Goal: Check status: Check status

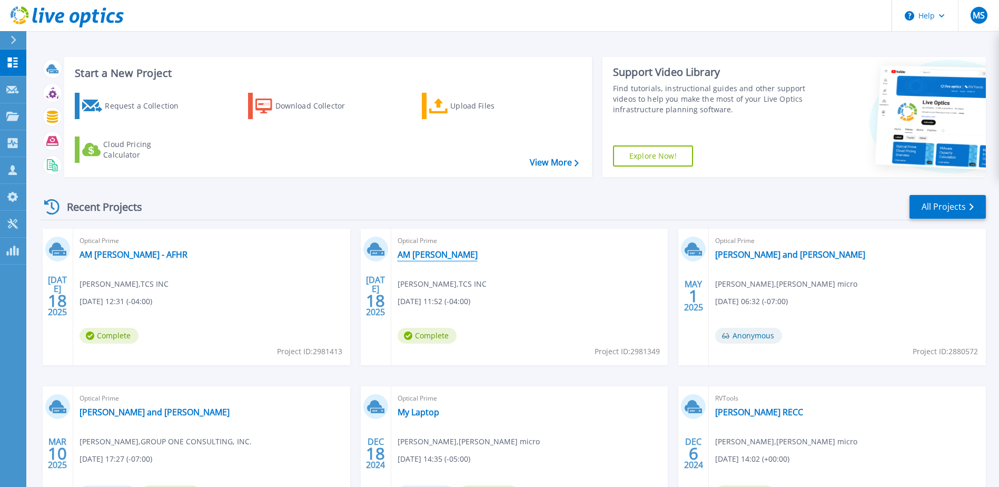
click at [411, 254] on link "AM [PERSON_NAME]" at bounding box center [438, 254] width 80 height 11
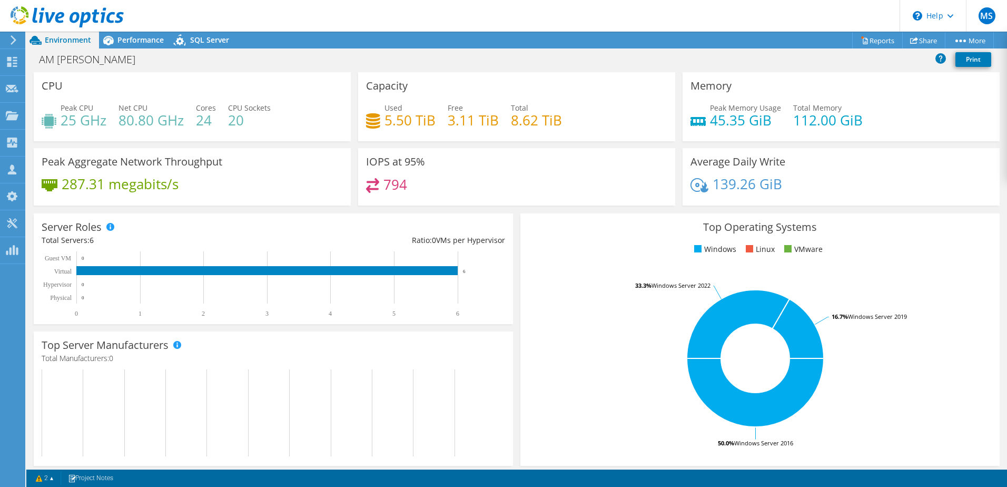
click at [70, 12] on icon at bounding box center [67, 17] width 113 height 22
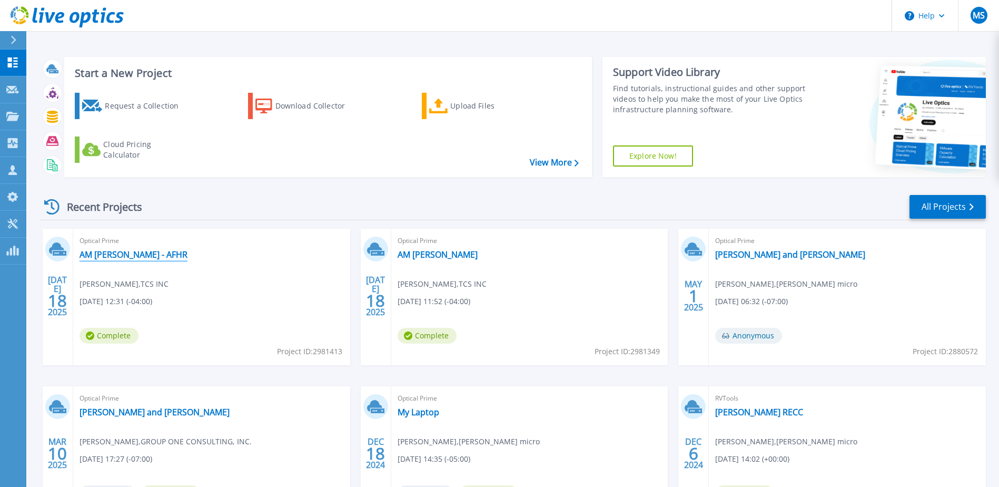
click at [107, 256] on link "AM Haire - AFHR" at bounding box center [134, 254] width 108 height 11
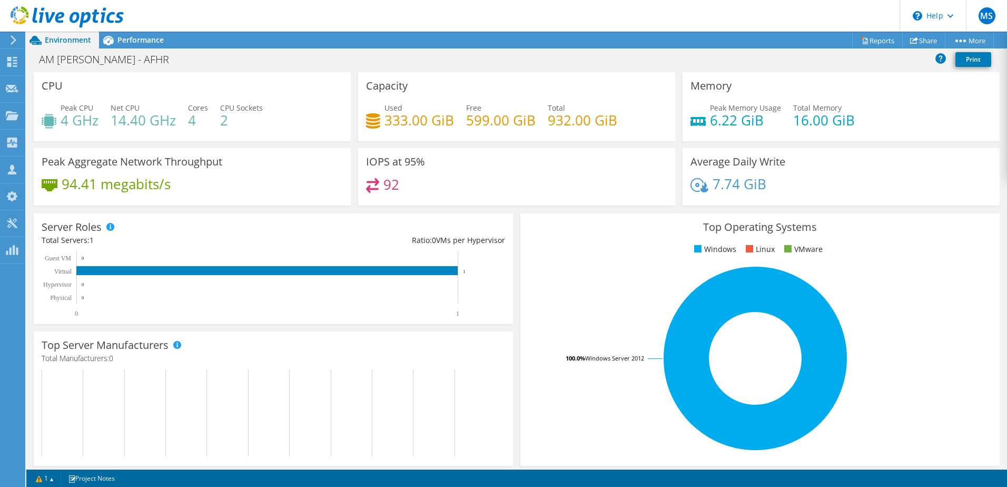
click at [62, 16] on use at bounding box center [67, 16] width 113 height 21
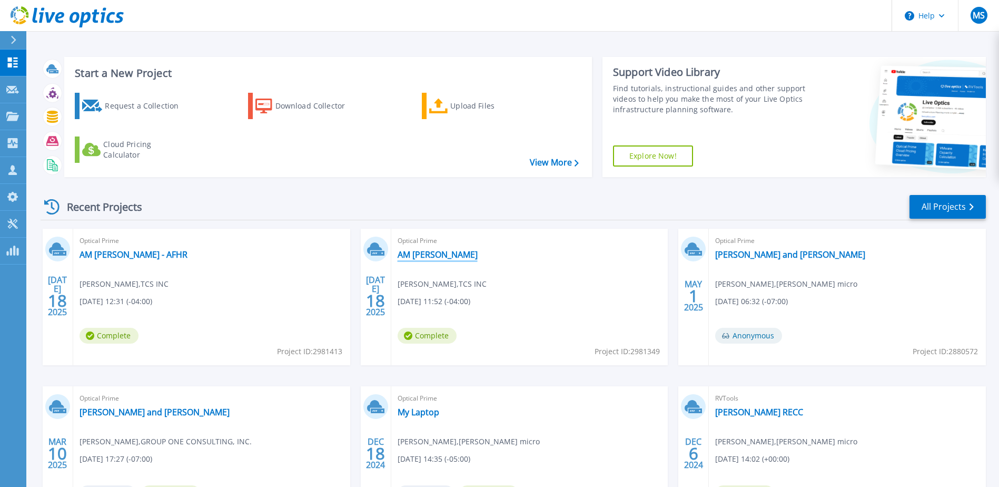
click at [410, 258] on link "AM [PERSON_NAME]" at bounding box center [438, 254] width 80 height 11
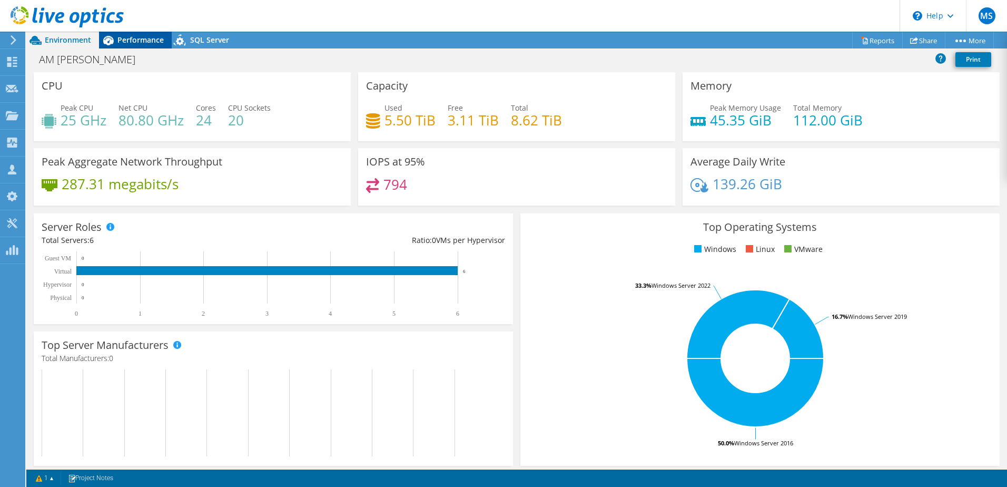
click at [124, 44] on span "Performance" at bounding box center [140, 40] width 46 height 10
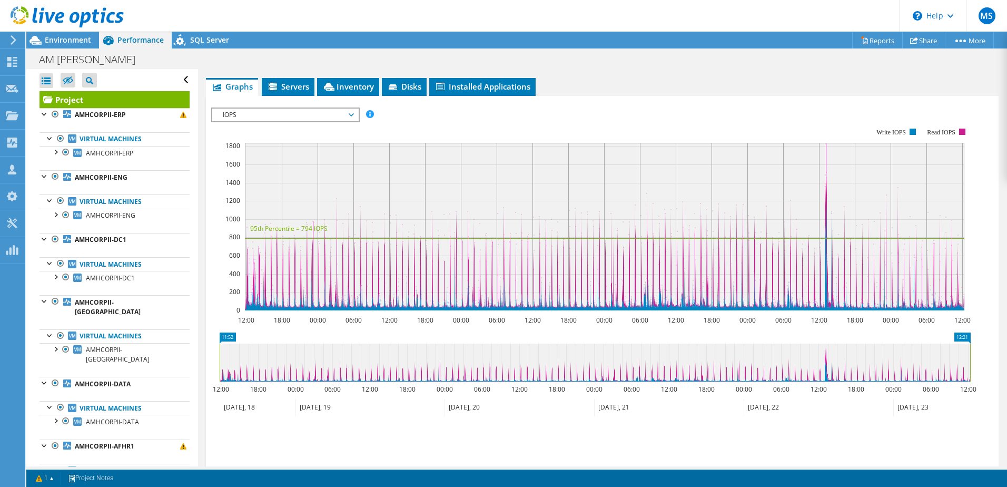
scroll to position [211, 0]
